Goal: Information Seeking & Learning: Learn about a topic

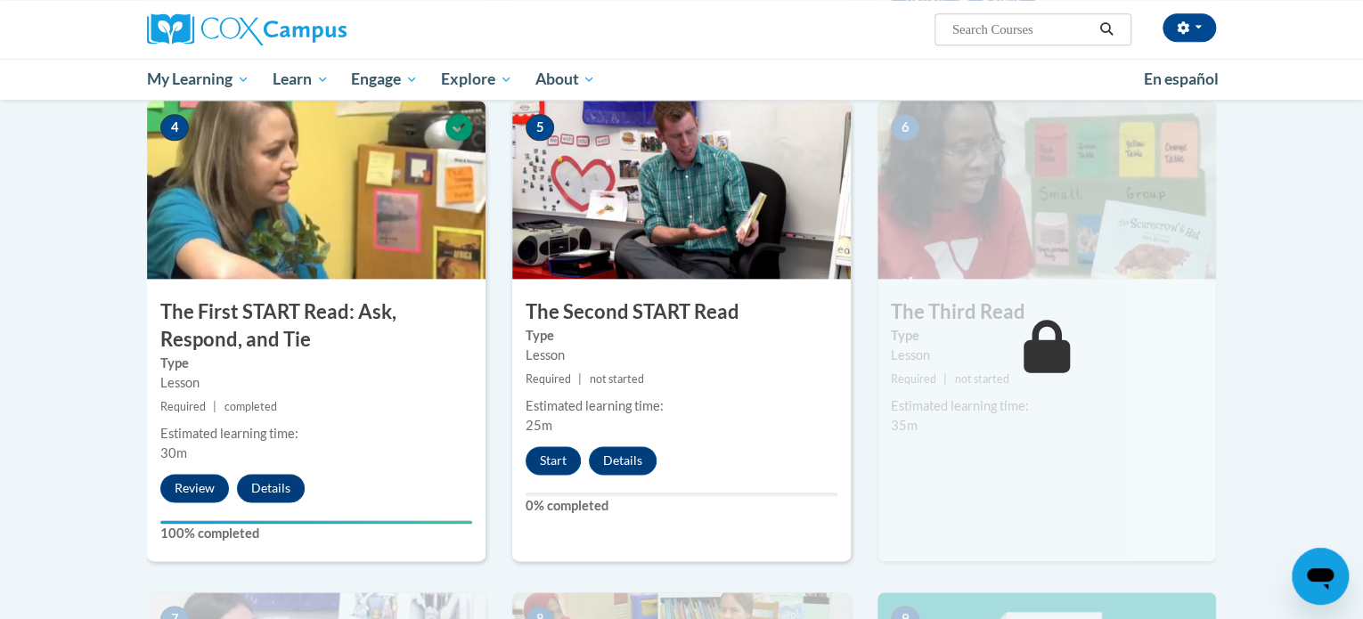
scroll to position [855, 0]
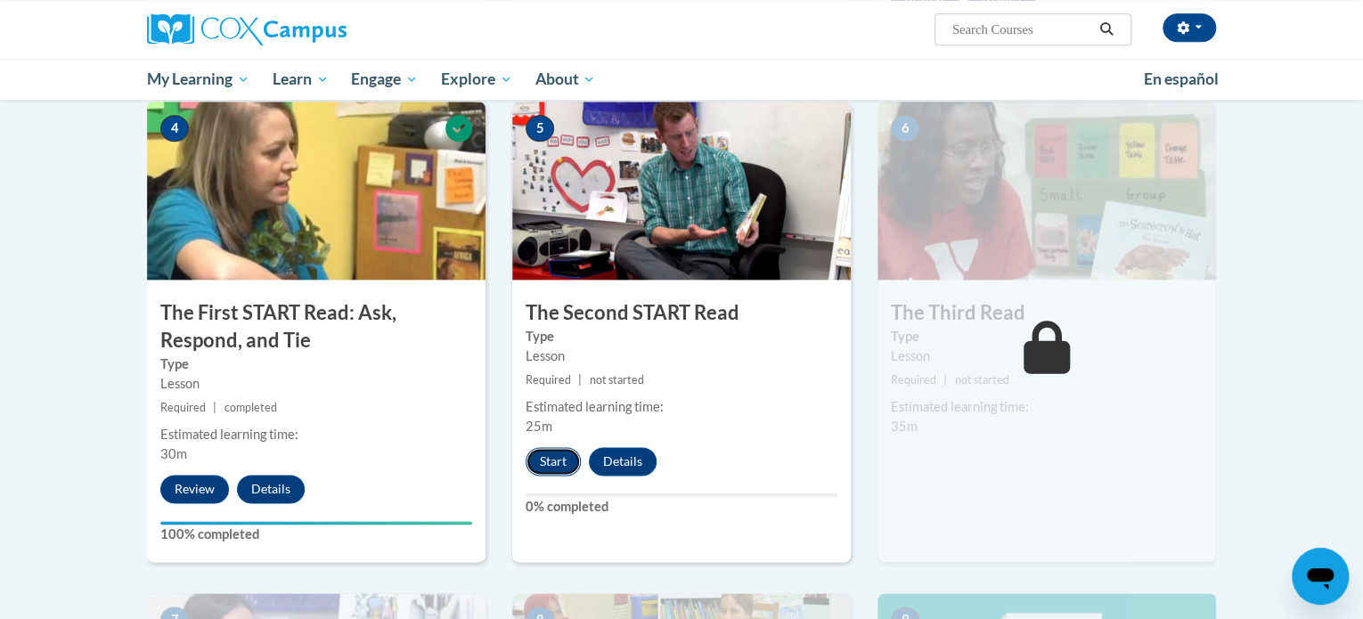
click at [550, 459] on button "Start" at bounding box center [553, 461] width 55 height 29
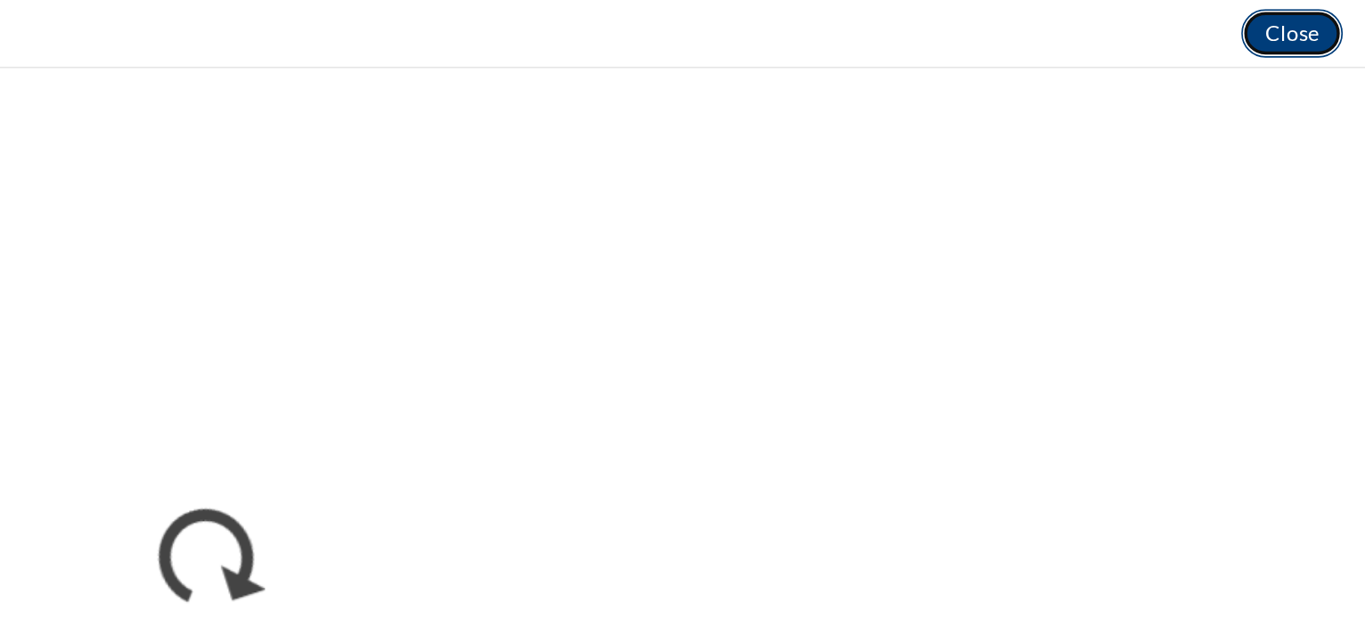
click at [1338, 20] on button "Close" at bounding box center [1322, 19] width 60 height 29
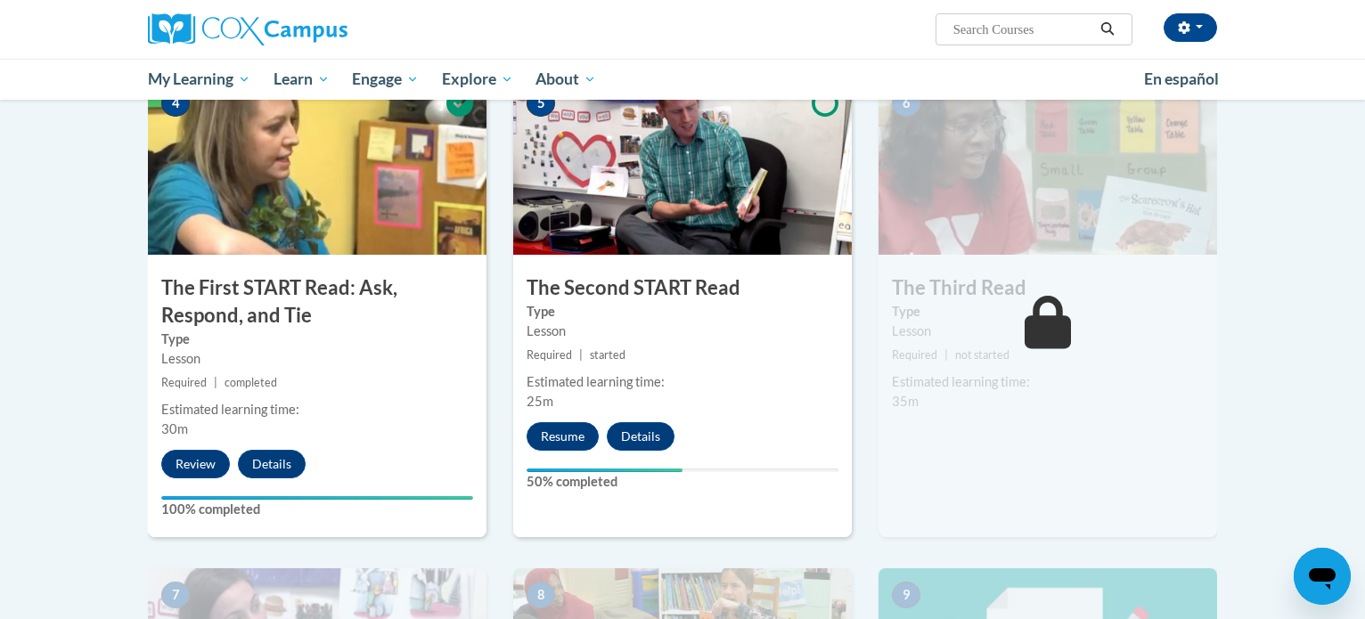
scroll to position [880, 0]
click at [548, 440] on button "Resume" at bounding box center [562, 436] width 72 height 29
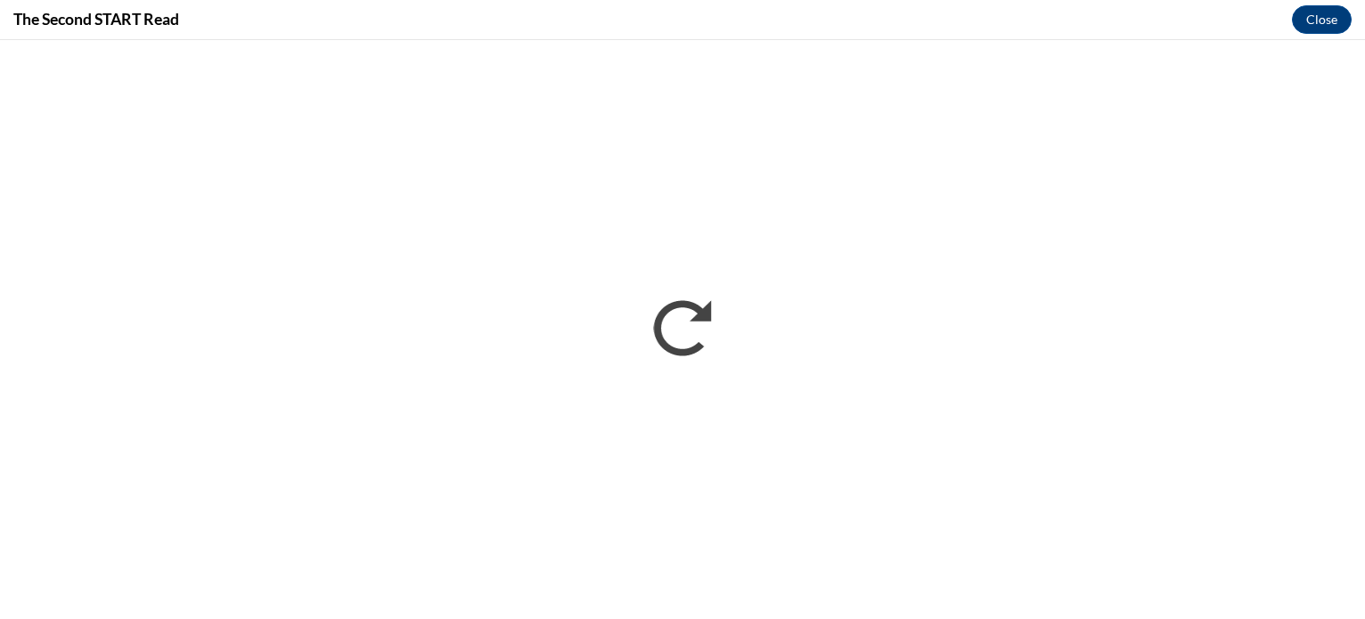
scroll to position [0, 0]
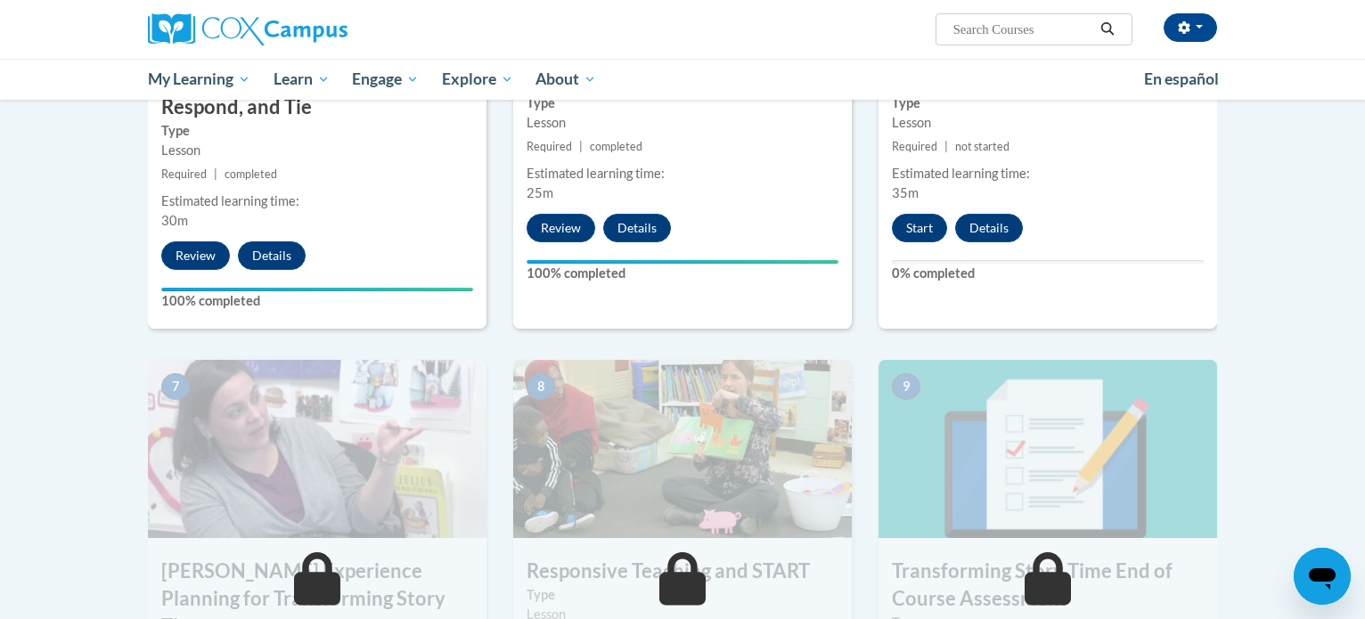
scroll to position [1105, 0]
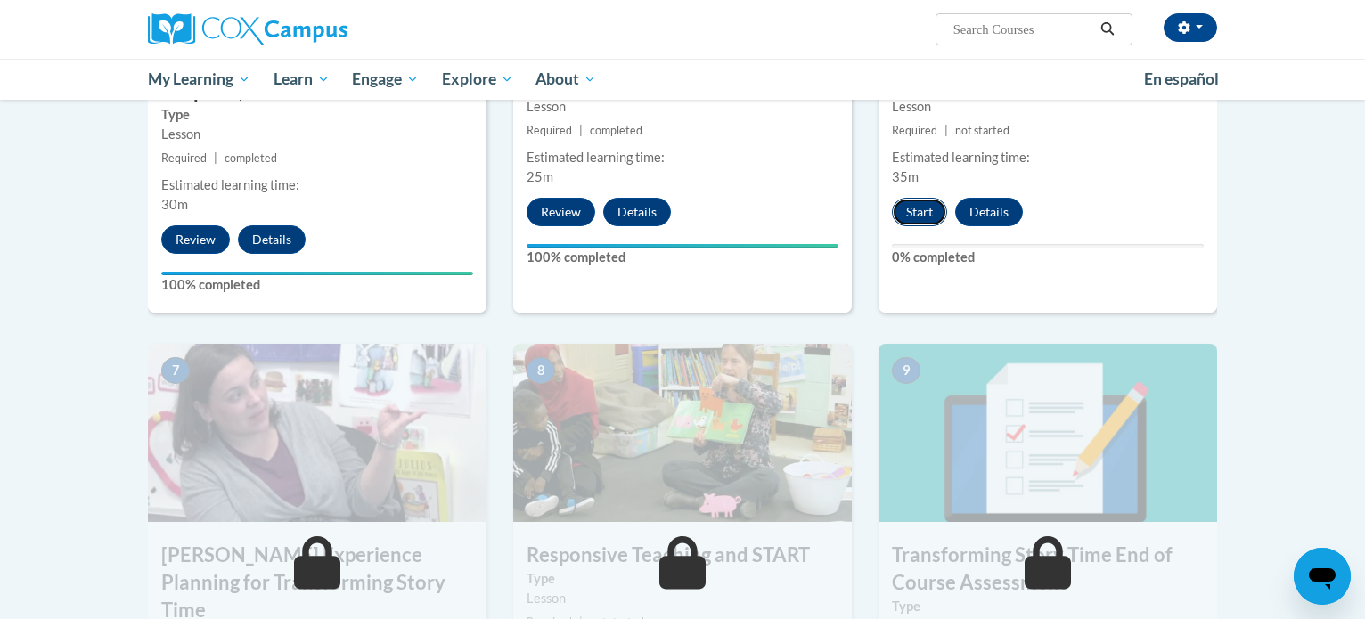
click at [924, 206] on button "Start" at bounding box center [919, 212] width 55 height 29
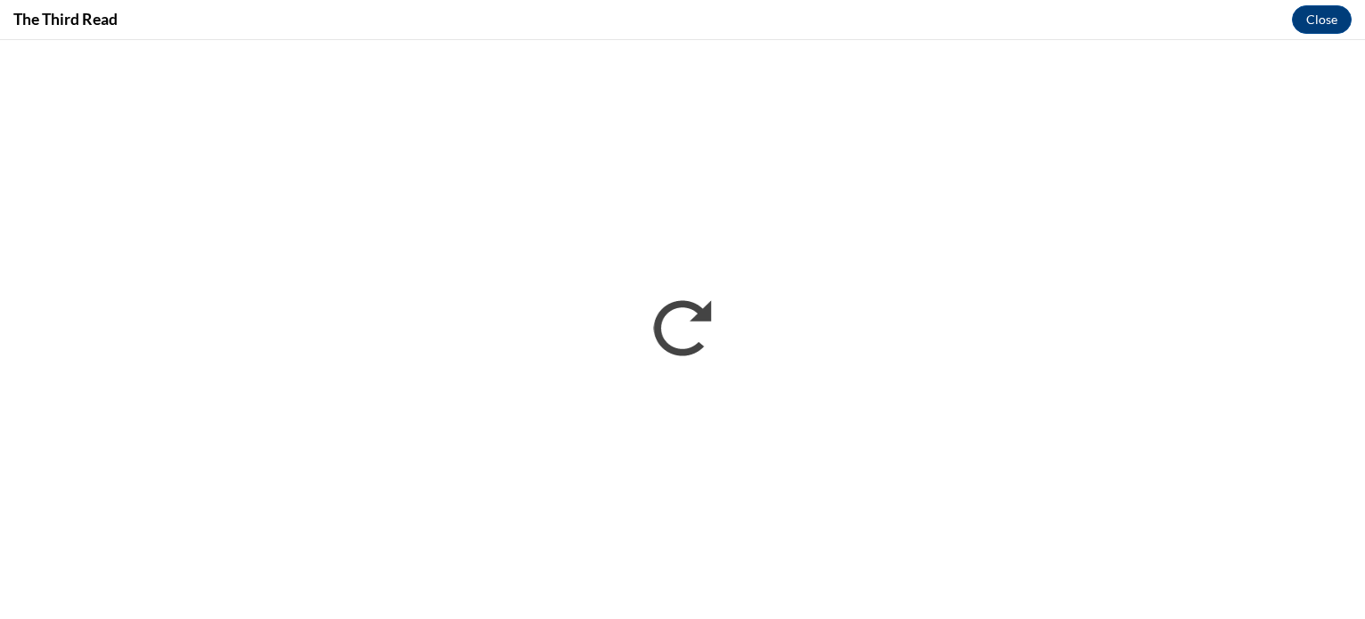
scroll to position [0, 0]
